Goal: Task Accomplishment & Management: Manage account settings

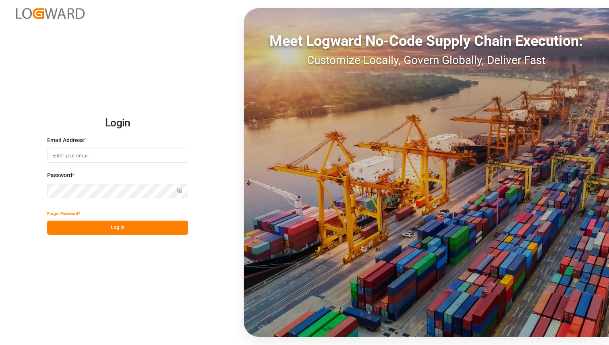
click at [139, 157] on input at bounding box center [117, 156] width 141 height 14
type input "lovish.kumar@logward.com"
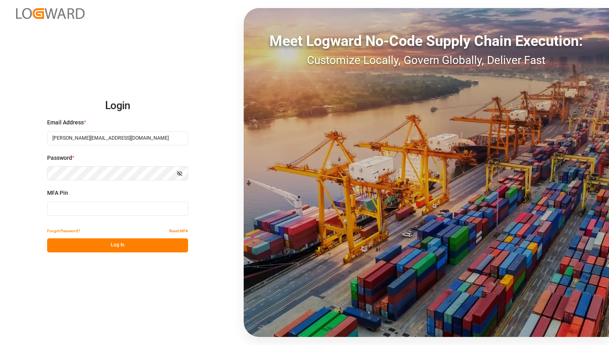
type input "606587"
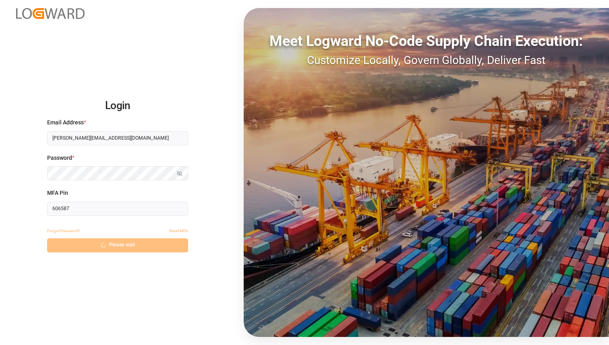
drag, startPoint x: 79, startPoint y: 212, endPoint x: 79, endPoint y: 207, distance: 4.9
click at [79, 207] on input "606587" at bounding box center [117, 209] width 141 height 14
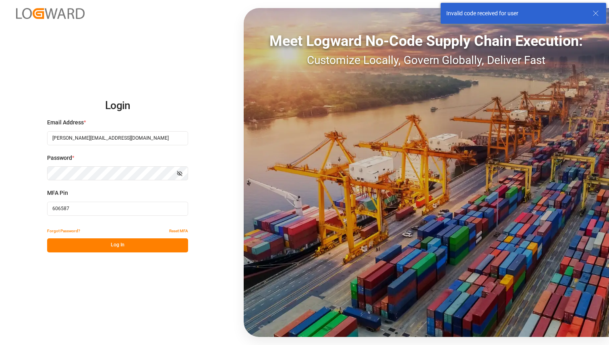
click at [79, 207] on input "606587" at bounding box center [117, 209] width 141 height 14
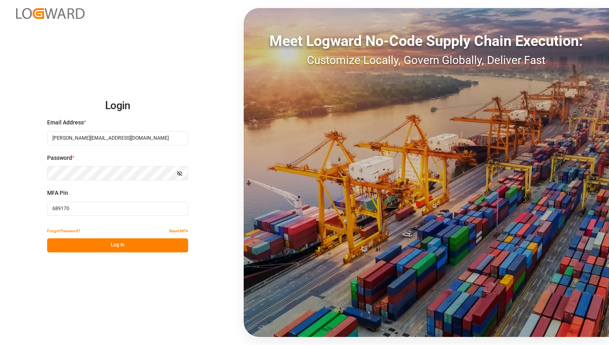
type input "689170"
click at [82, 248] on button "Log In" at bounding box center [117, 245] width 141 height 14
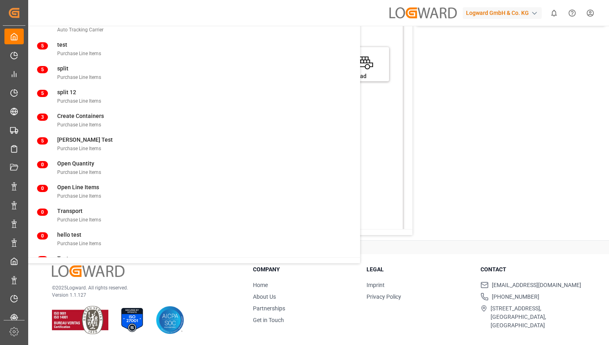
click at [521, 178] on main "Hello Lovish! Edit Cockpit Delete template test User Info Account : Logward Gmb…" at bounding box center [318, 83] width 582 height 315
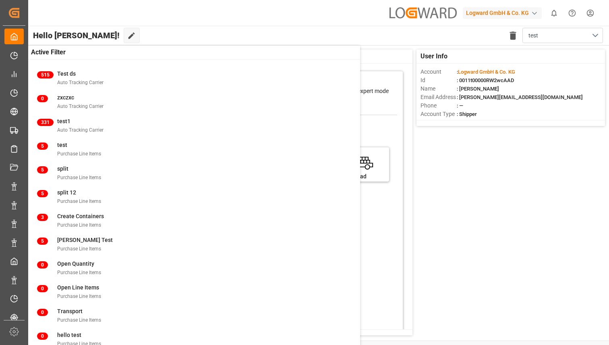
click at [377, 77] on div at bounding box center [267, 75] width 272 height 8
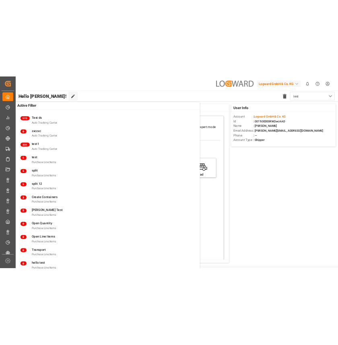
scroll to position [8, 0]
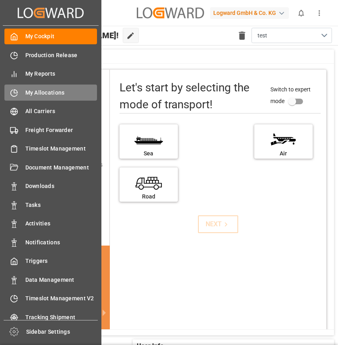
click at [50, 90] on span "My Allocations" at bounding box center [61, 93] width 72 height 8
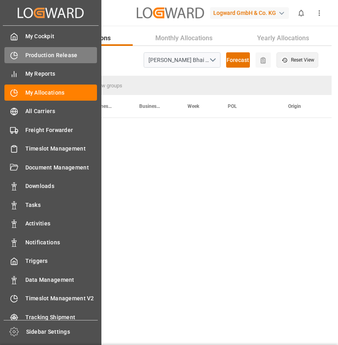
click at [19, 54] on div "Production Release Production Release" at bounding box center [50, 55] width 93 height 16
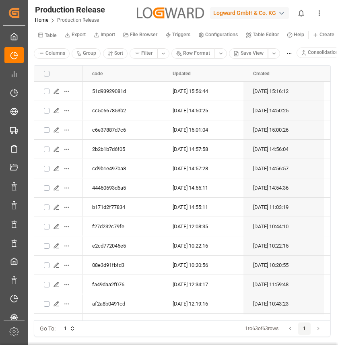
click at [322, 12] on icon "show more" at bounding box center [319, 13] width 8 height 8
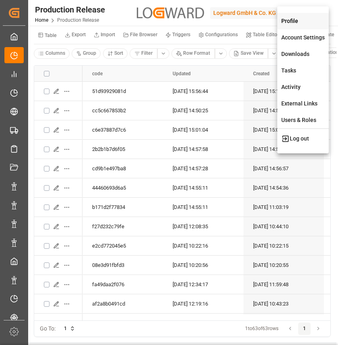
click at [293, 22] on div "Profile" at bounding box center [303, 21] width 52 height 17
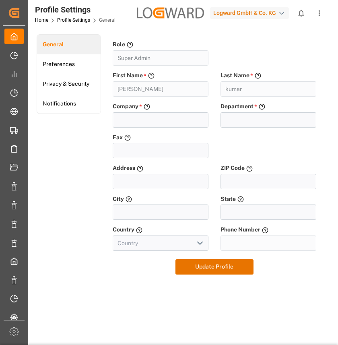
click at [320, 11] on icon "show more" at bounding box center [320, 13] width 2 height 6
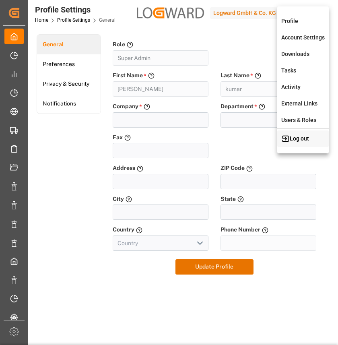
click at [292, 142] on div "Log out" at bounding box center [303, 138] width 52 height 17
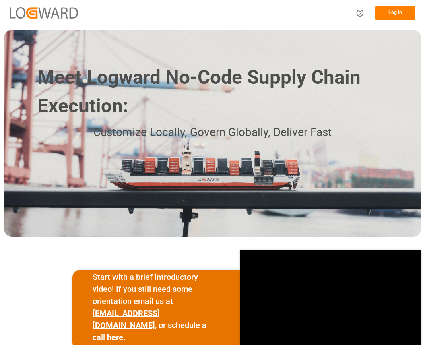
click at [338, 17] on button "Log In" at bounding box center [395, 13] width 40 height 14
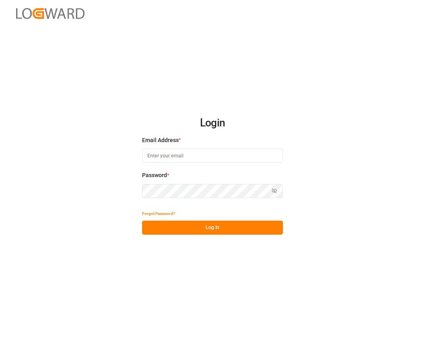
click at [194, 158] on input at bounding box center [212, 156] width 141 height 14
type input "[PERSON_NAME][EMAIL_ADDRESS][DOMAIN_NAME]"
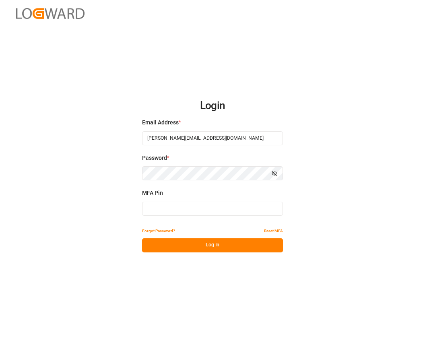
click at [188, 212] on input at bounding box center [212, 209] width 141 height 14
type input "194118"
click at [185, 246] on button "Log In" at bounding box center [212, 245] width 141 height 14
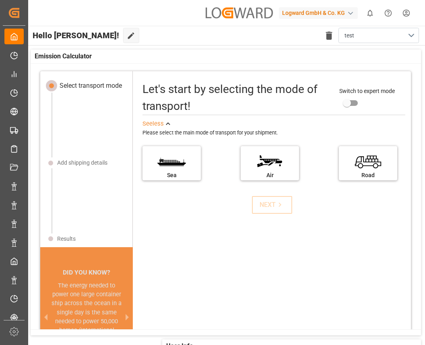
click at [338, 12] on html "Created by potrace 1.15, written by [PERSON_NAME] [DATE]-[DATE] Created by potr…" at bounding box center [212, 172] width 425 height 345
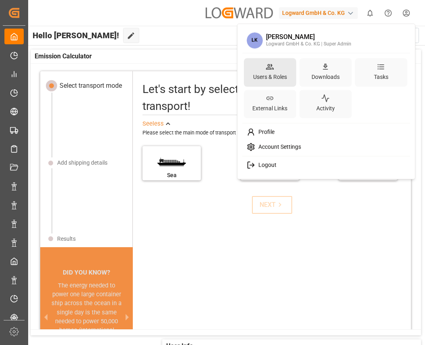
click at [259, 75] on div "Users & Roles" at bounding box center [270, 77] width 37 height 12
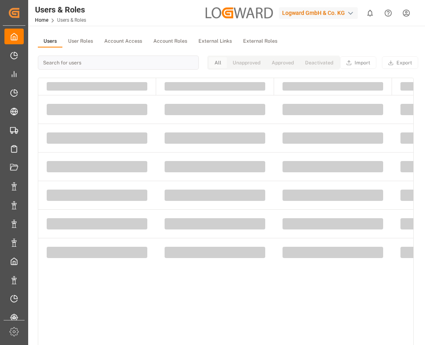
click at [338, 15] on html "Created by potrace 1.15, written by [PERSON_NAME] [DATE]-[DATE] Created by potr…" at bounding box center [212, 172] width 425 height 345
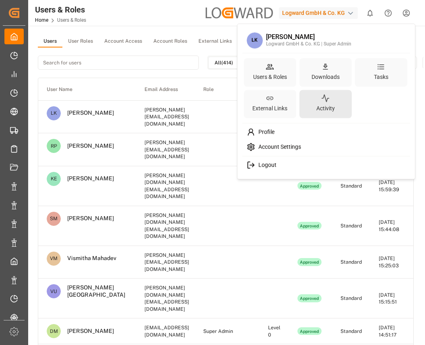
click at [320, 103] on div "Activity" at bounding box center [326, 109] width 22 height 12
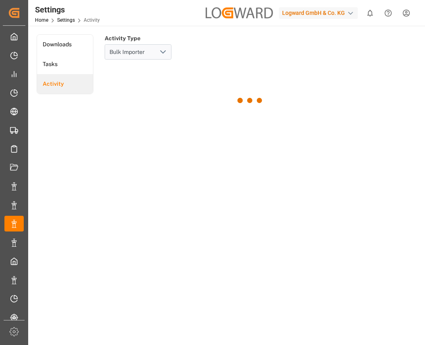
click at [338, 11] on html "Created by potrace 1.15, written by [PERSON_NAME] [DATE]-[DATE] Created by potr…" at bounding box center [212, 172] width 425 height 345
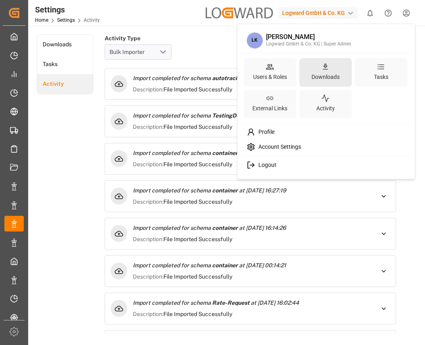
click at [325, 74] on div "Downloads" at bounding box center [325, 77] width 31 height 12
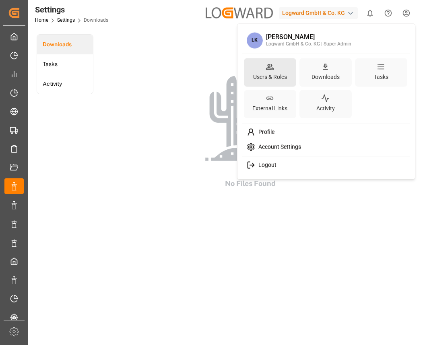
click at [278, 75] on div "Users & Roles" at bounding box center [270, 77] width 37 height 12
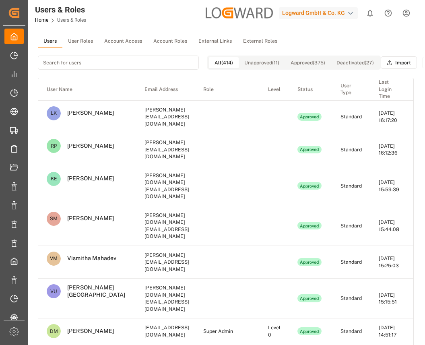
click at [338, 15] on html "Created by potrace 1.15, written by [PERSON_NAME] [DATE]-[DATE] Created by potr…" at bounding box center [212, 172] width 425 height 345
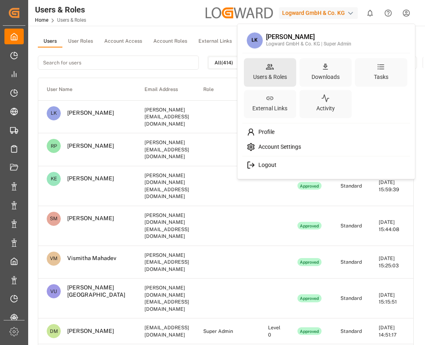
click at [266, 73] on div "Users & Roles" at bounding box center [270, 77] width 37 height 12
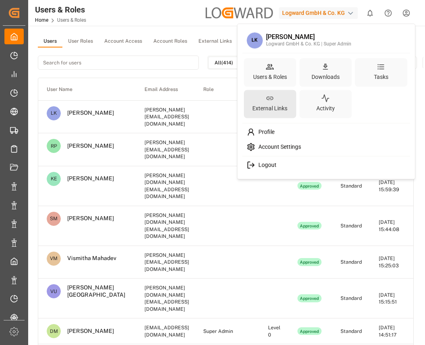
click at [269, 110] on div "External Links" at bounding box center [270, 109] width 38 height 12
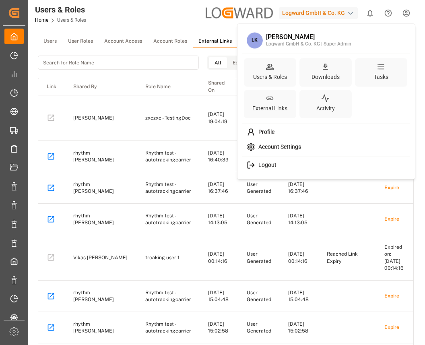
click at [13, 95] on html "Created by potrace 1.15, written by [PERSON_NAME] [DATE]-[DATE] Created by potr…" at bounding box center [212, 172] width 425 height 345
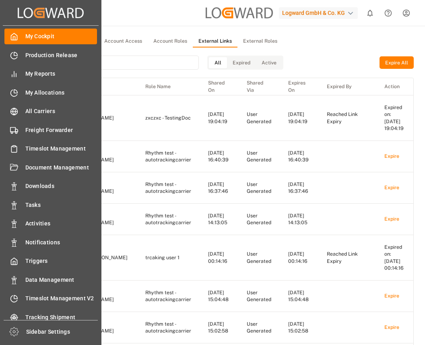
click at [13, 95] on icon at bounding box center [14, 93] width 8 height 8
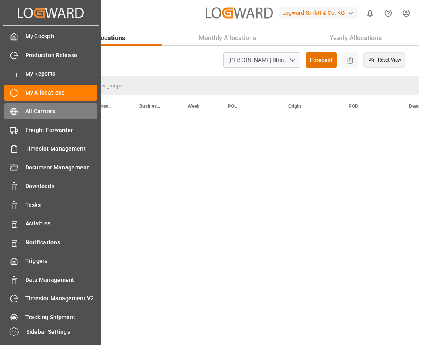
click at [16, 115] on icon at bounding box center [14, 112] width 8 height 8
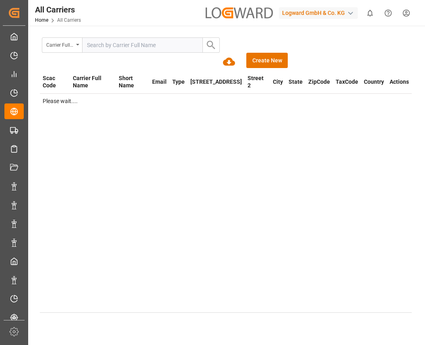
click at [338, 18] on html "Created by potrace 1.15, written by [PERSON_NAME] [DATE]-[DATE] Created by potr…" at bounding box center [212, 172] width 425 height 345
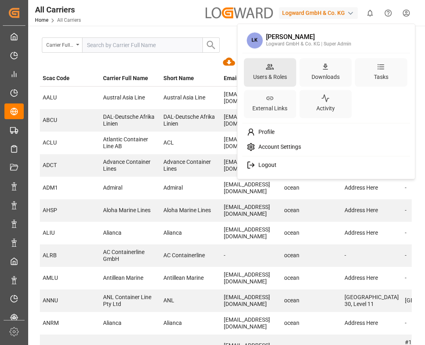
click at [270, 70] on icon at bounding box center [270, 66] width 8 height 8
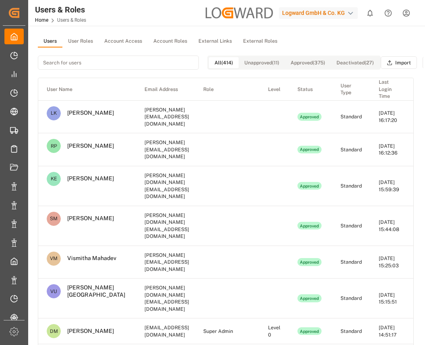
click at [338, 15] on html "Created by potrace 1.15, written by [PERSON_NAME] [DATE]-[DATE] Created by potr…" at bounding box center [212, 172] width 425 height 345
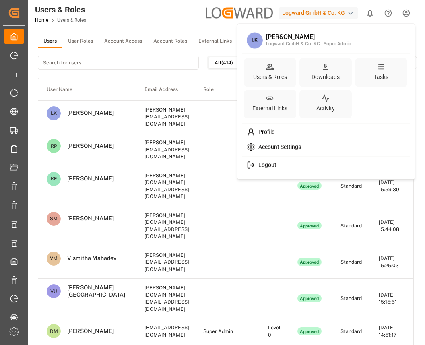
click at [269, 166] on span "Logout" at bounding box center [265, 165] width 21 height 7
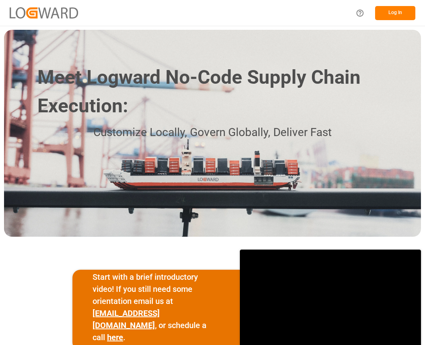
click at [391, 18] on button "Log In" at bounding box center [395, 13] width 40 height 14
